Goal: Share content: Share content

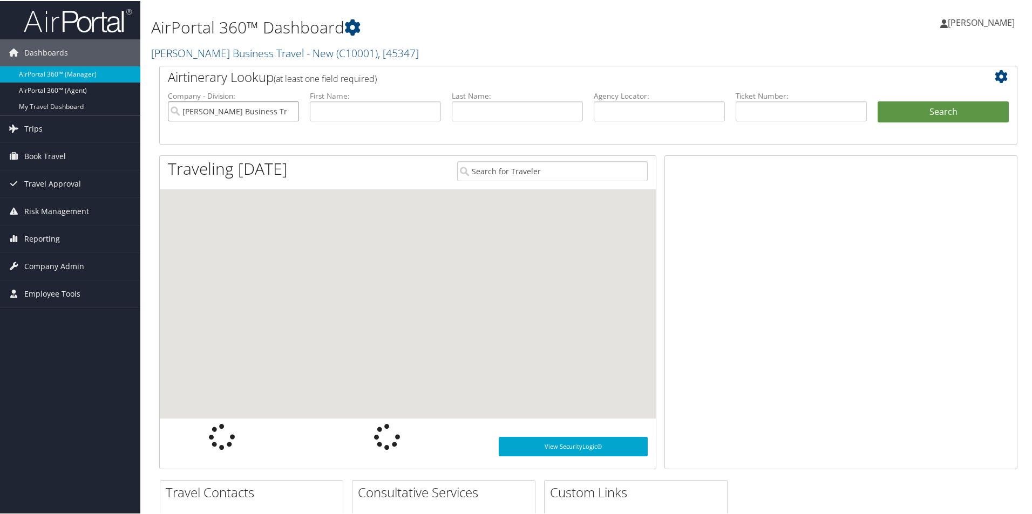
click at [214, 108] on input "[PERSON_NAME] Business Travel - New" at bounding box center [233, 110] width 131 height 20
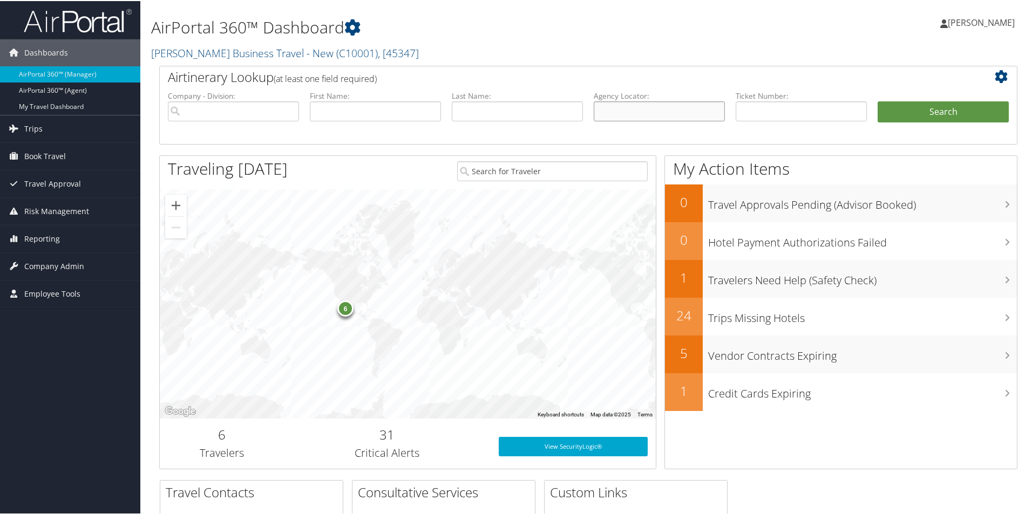
click at [610, 107] on input "text" at bounding box center [659, 110] width 131 height 20
paste input "D5ZR6K"
type input "D5ZR6K"
click at [899, 106] on button "Search" at bounding box center [942, 111] width 131 height 22
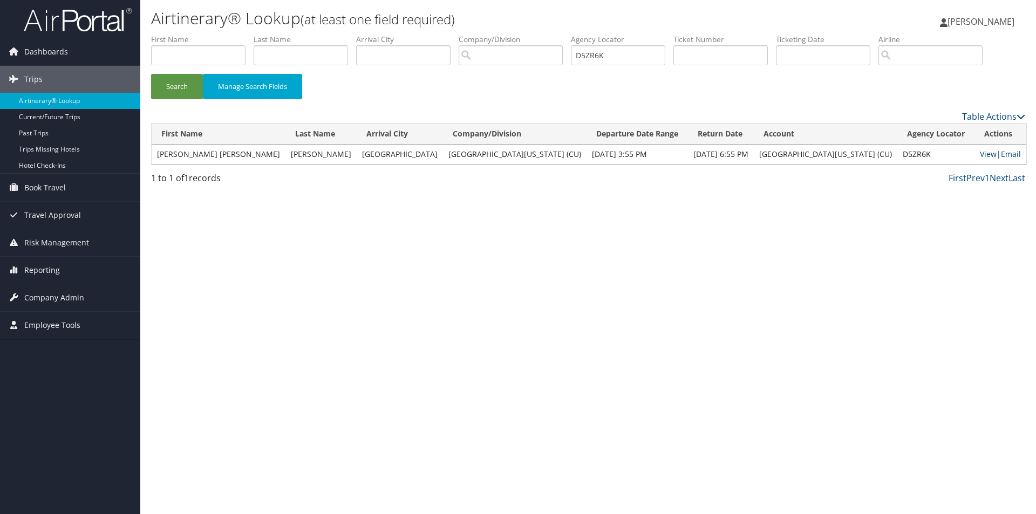
click at [980, 154] on link "View" at bounding box center [988, 154] width 17 height 10
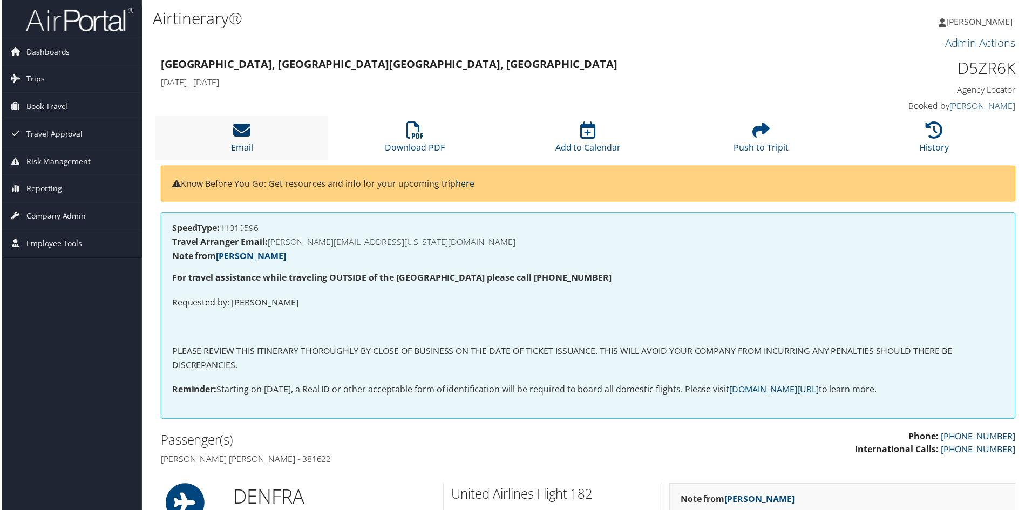
click at [240, 133] on icon at bounding box center [240, 130] width 17 height 17
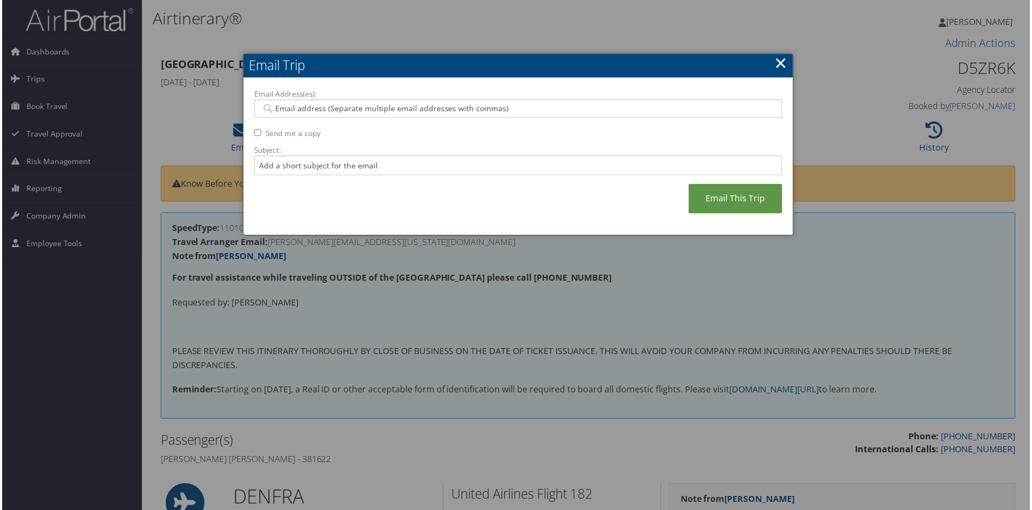
click at [281, 107] on input "Email Address(es):" at bounding box center [517, 109] width 515 height 11
click at [270, 107] on input "Email Address(es):" at bounding box center [517, 109] width 515 height 11
paste input "CLAIRE.FARNSWORTH@COLORADO.EDU"
type input "CLAIRE.FARNSWORTH@COLORADO.EDU"
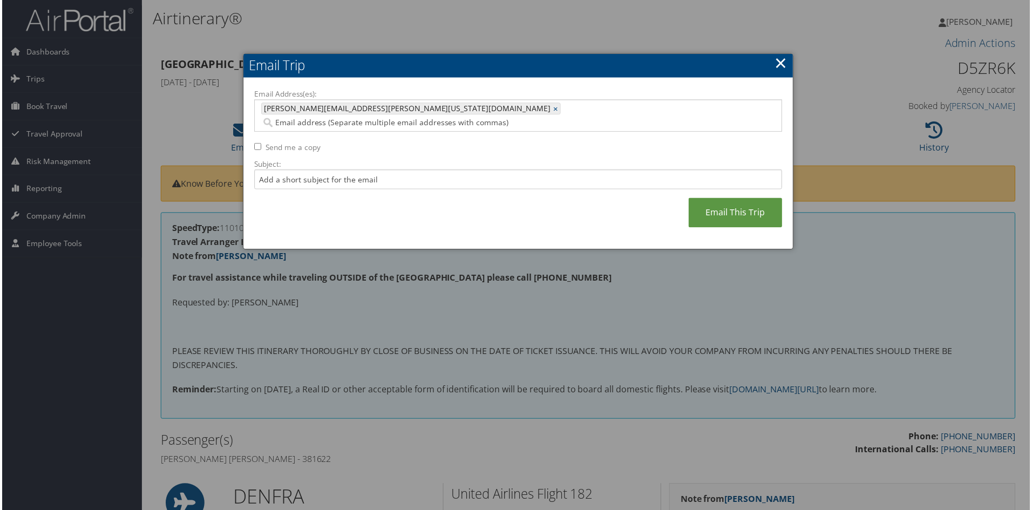
click at [434, 118] on input "Email Address(es):" at bounding box center [439, 123] width 358 height 11
paste input "THOMAS.PEGELOW-KAPLAN@COLORADO.EDU"
type input "THOMAS.PEGELOW-KAPLAN@COLORADO.EDU"
type input "CLAIRE.FARNSWORTH@COLORADO.EDU, THOMAS.PEGELOW-KAPLAN@COLORADO.EDU"
click at [266, 170] on input "Subject:" at bounding box center [518, 180] width 530 height 20
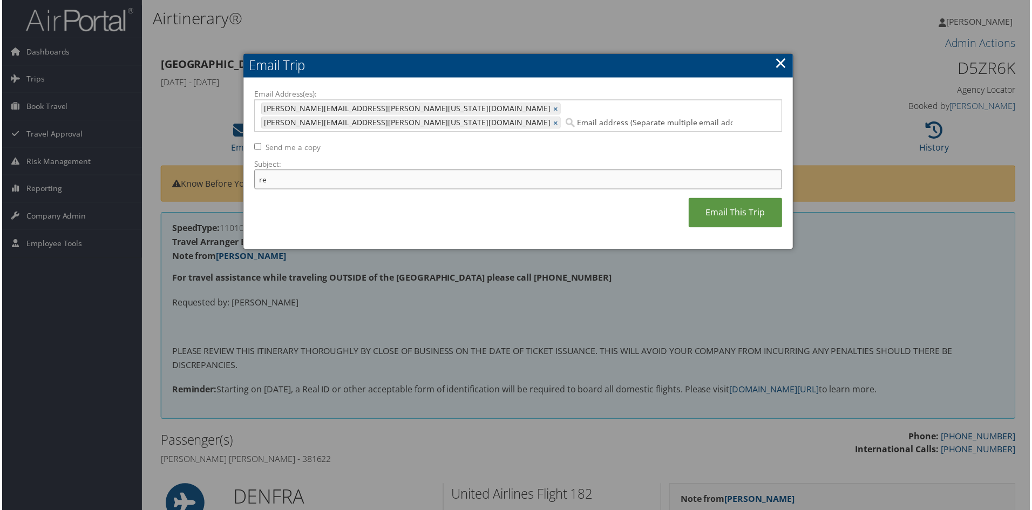
type input "r"
click at [398, 170] on input "Return Flight changed t0 28 November" at bounding box center [518, 180] width 530 height 20
type input "Return Flight changed t0 28 November"
click at [733, 203] on link "Email This Trip" at bounding box center [736, 214] width 94 height 30
